Goal: Communication & Community: Share content

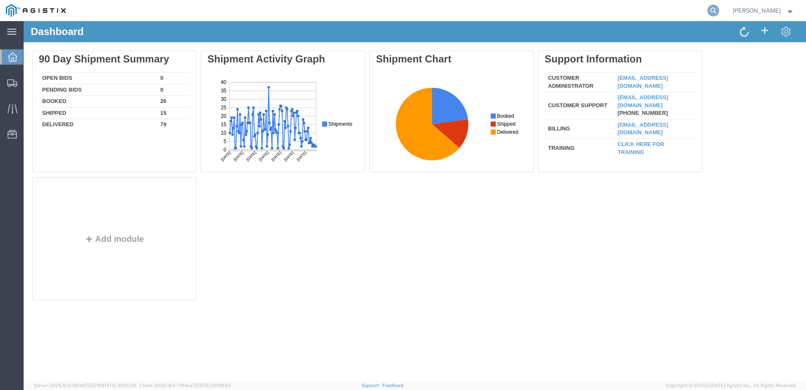
click at [719, 12] on icon at bounding box center [714, 11] width 12 height 12
click at [553, 8] on input "search" at bounding box center [579, 10] width 256 height 20
paste input "526866186"
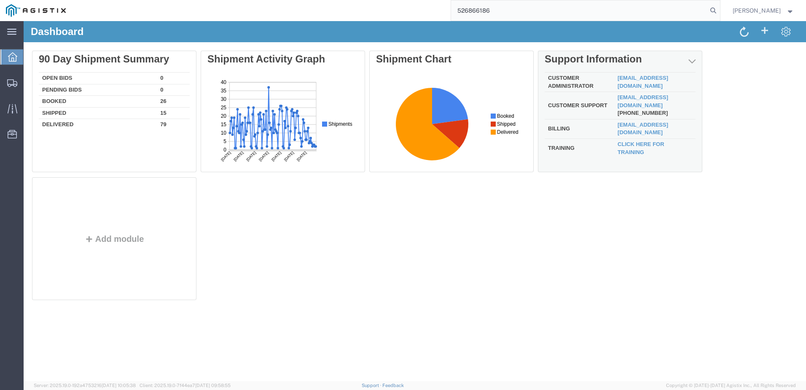
type input "526866186"
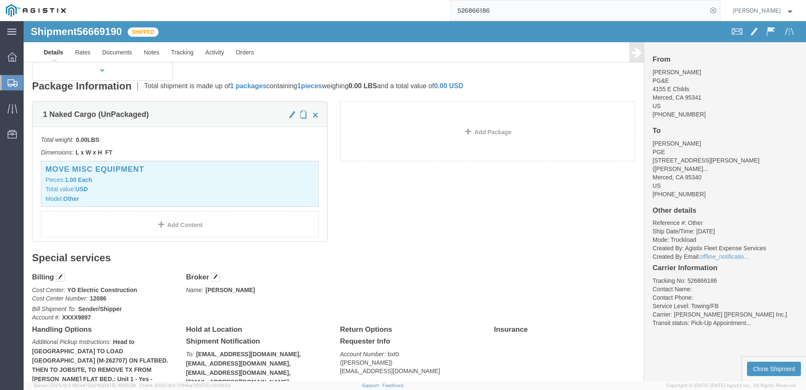
scroll to position [84, 0]
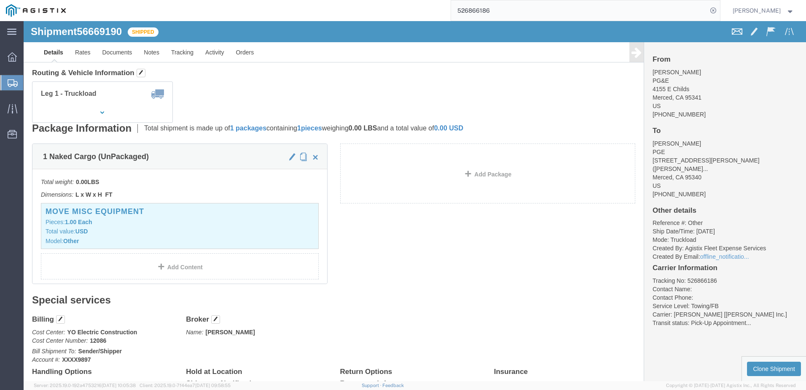
click span
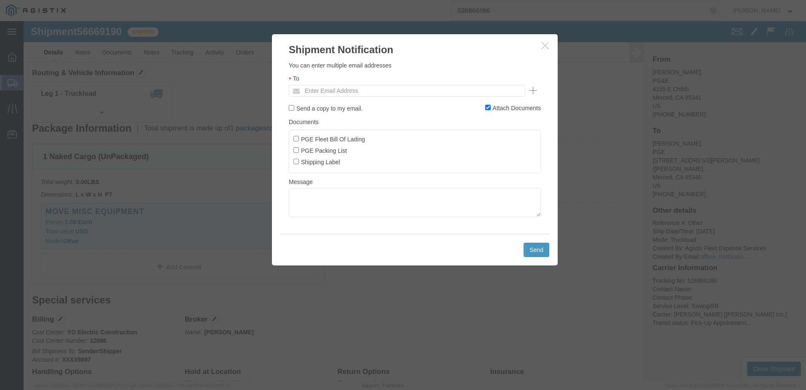
click ul "Enter Email Address"
type input "w"
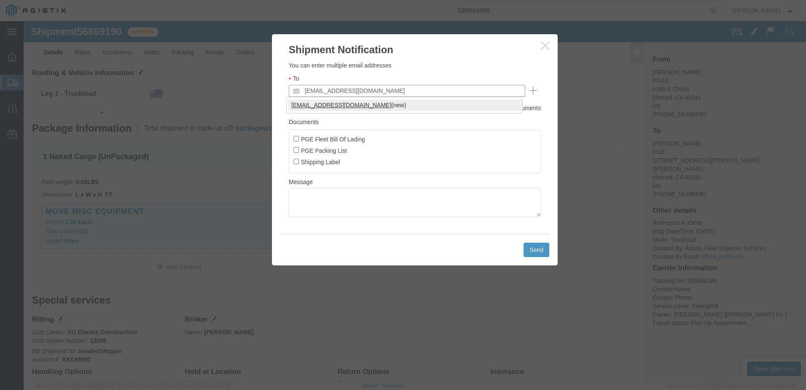
type input "ewheeler@epplerinc.com"
click input "PGE Fleet Bill Of Lading"
checkbox input "true"
click button "Send"
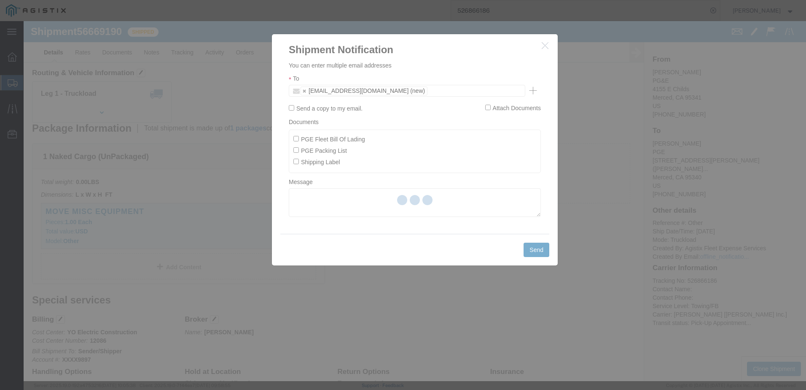
checkbox input "false"
